Goal: Transaction & Acquisition: Subscribe to service/newsletter

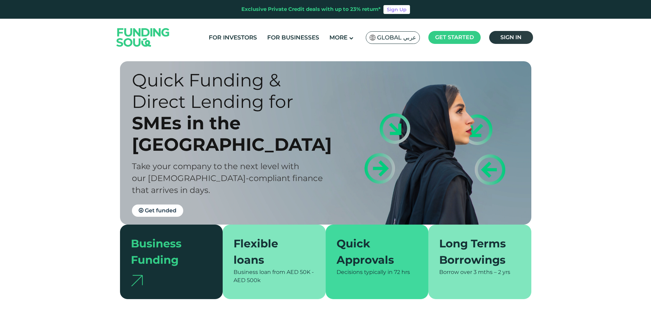
click at [523, 35] on link "Sign in" at bounding box center [511, 37] width 44 height 13
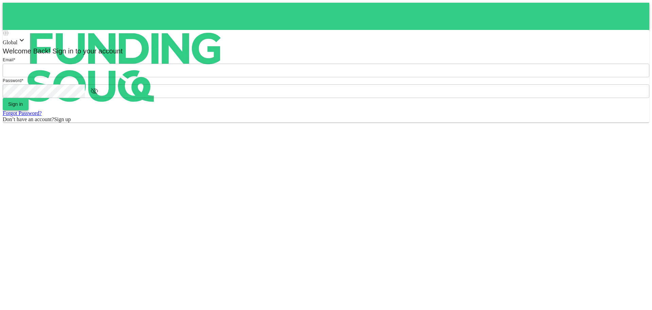
type input "[EMAIL_ADDRESS][DOMAIN_NAME]"
click at [29, 110] on button "Sign in" at bounding box center [16, 104] width 26 height 12
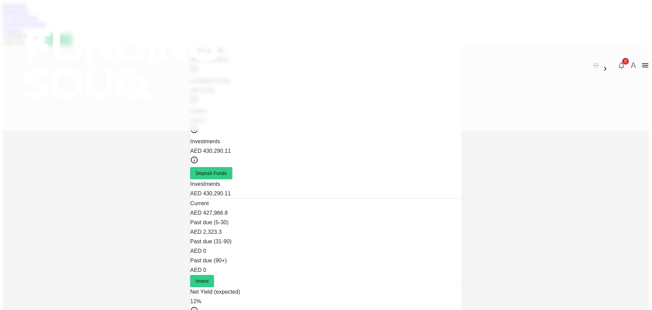
click at [30, 15] on link "Marketplace" at bounding box center [16, 12] width 27 height 6
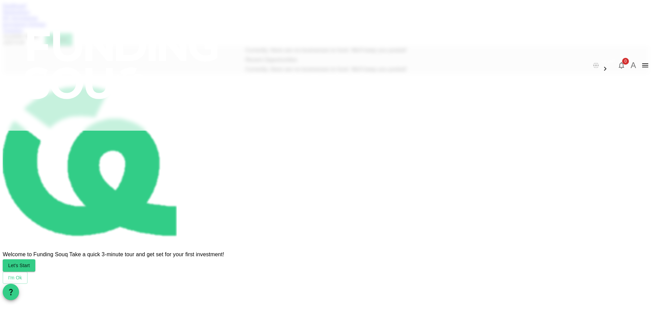
click at [38, 21] on link "My Investments" at bounding box center [20, 18] width 35 height 6
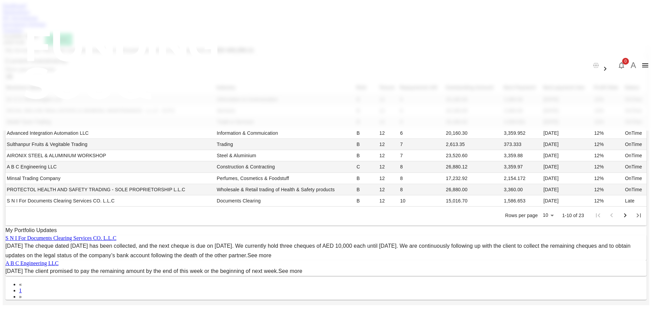
scroll to position [170, 0]
click at [412, 189] on body "العربية 0 A Dashboard Marketplace My Investments Investment Settings Transfers …" at bounding box center [326, 267] width 647 height 528
click at [418, 224] on li "50" at bounding box center [414, 223] width 20 height 12
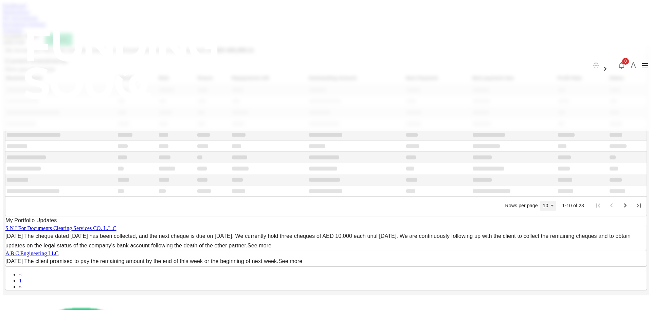
scroll to position [107, 0]
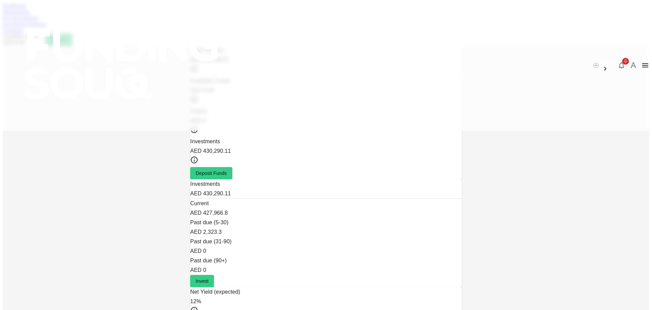
click at [229, 31] on div "Dashboard Marketplace My Investments Investment Settings Transfers Available Fu…" at bounding box center [326, 24] width 647 height 43
click at [30, 15] on link "Marketplace" at bounding box center [16, 12] width 27 height 6
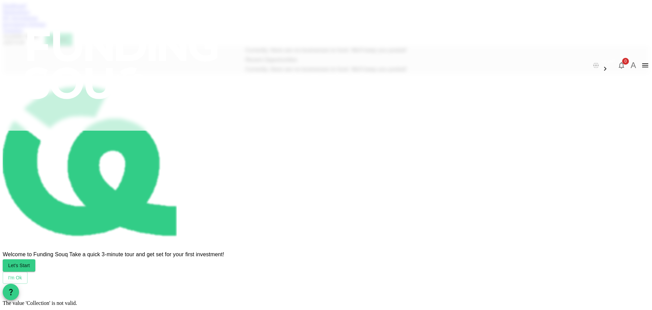
click at [219, 31] on div "Dashboard Marketplace My Investments Investment Settings Transfers Available Fu…" at bounding box center [326, 24] width 647 height 43
click at [223, 21] on div "My Investments" at bounding box center [326, 18] width 647 height 6
click at [235, 21] on div "My Investments" at bounding box center [326, 18] width 647 height 6
click at [237, 21] on div "My Investments" at bounding box center [326, 18] width 647 height 6
click at [38, 21] on link "My Investments" at bounding box center [20, 18] width 35 height 6
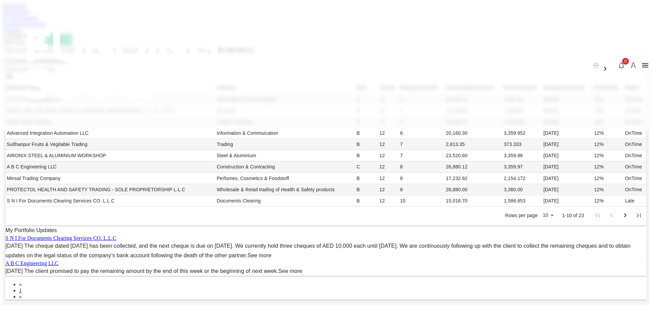
click at [30, 15] on link "Marketplace" at bounding box center [16, 12] width 27 height 6
